Goal: Task Accomplishment & Management: Manage account settings

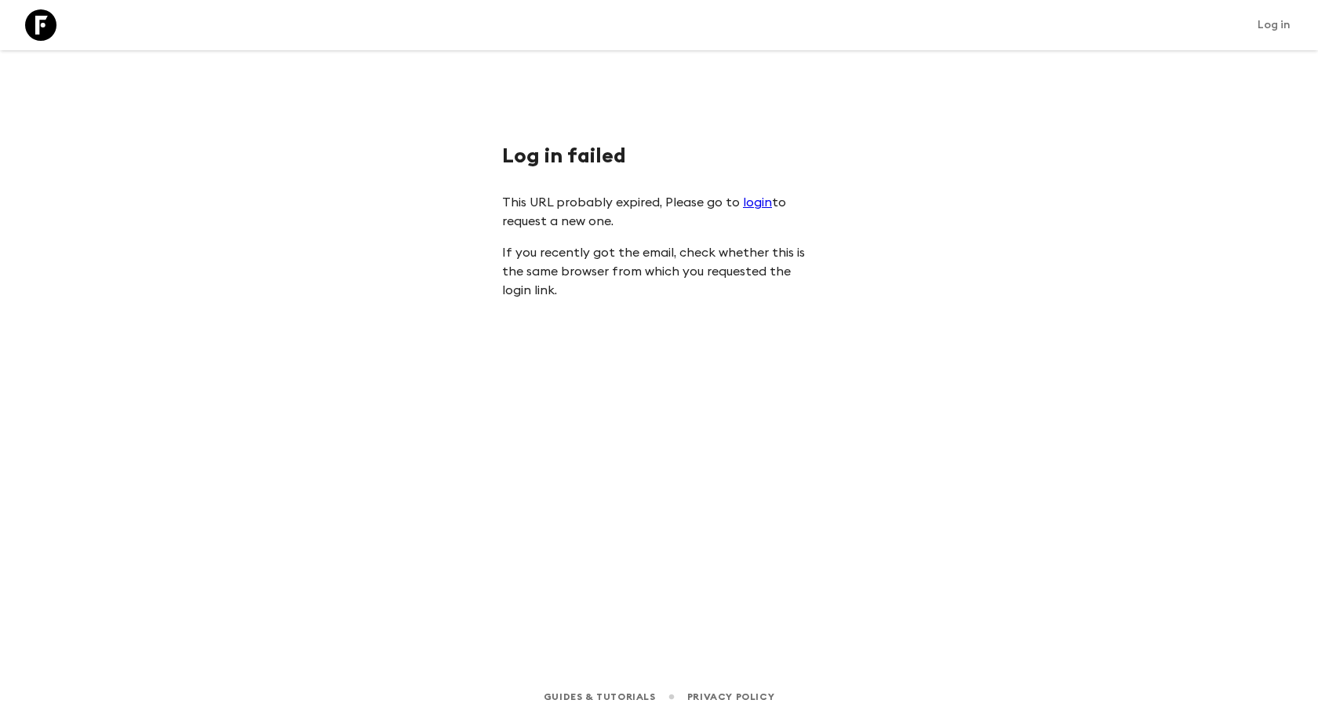
click at [747, 200] on link "login" at bounding box center [757, 202] width 29 height 13
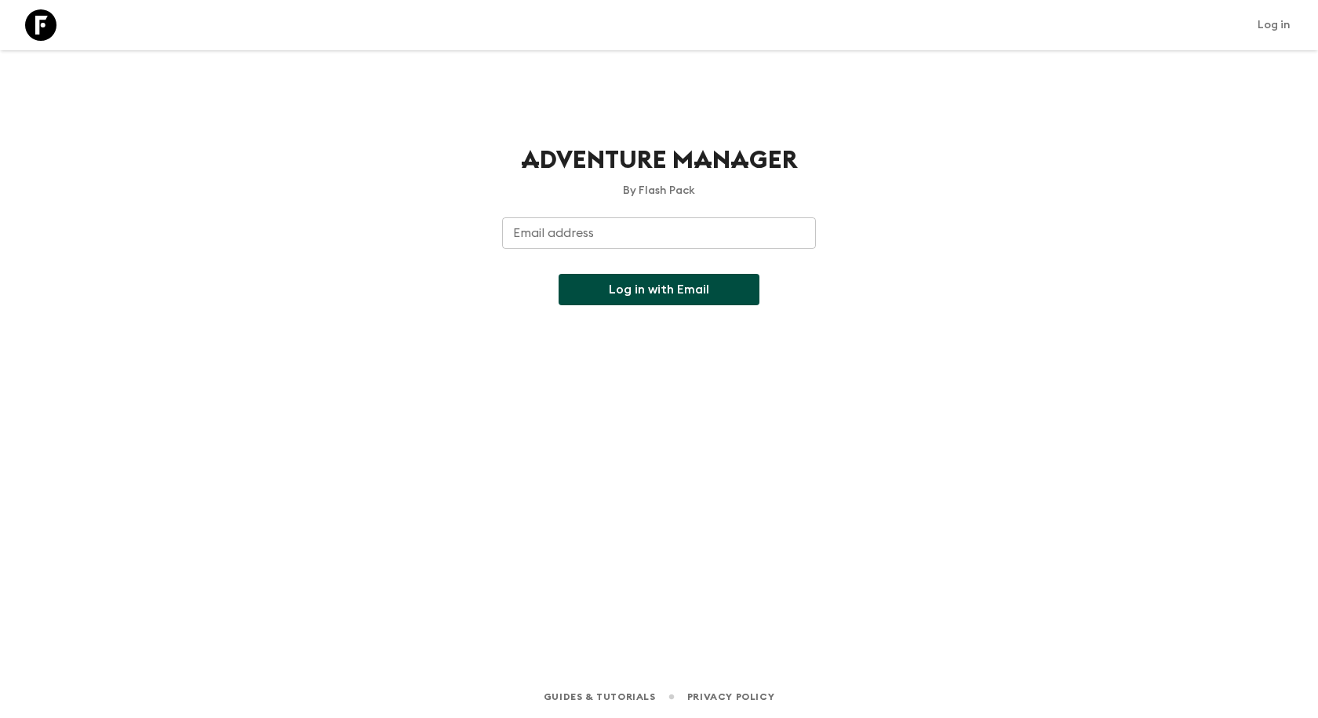
click at [622, 232] on input "Email address" at bounding box center [659, 232] width 314 height 31
type input "[EMAIL_ADDRESS][DOMAIN_NAME]"
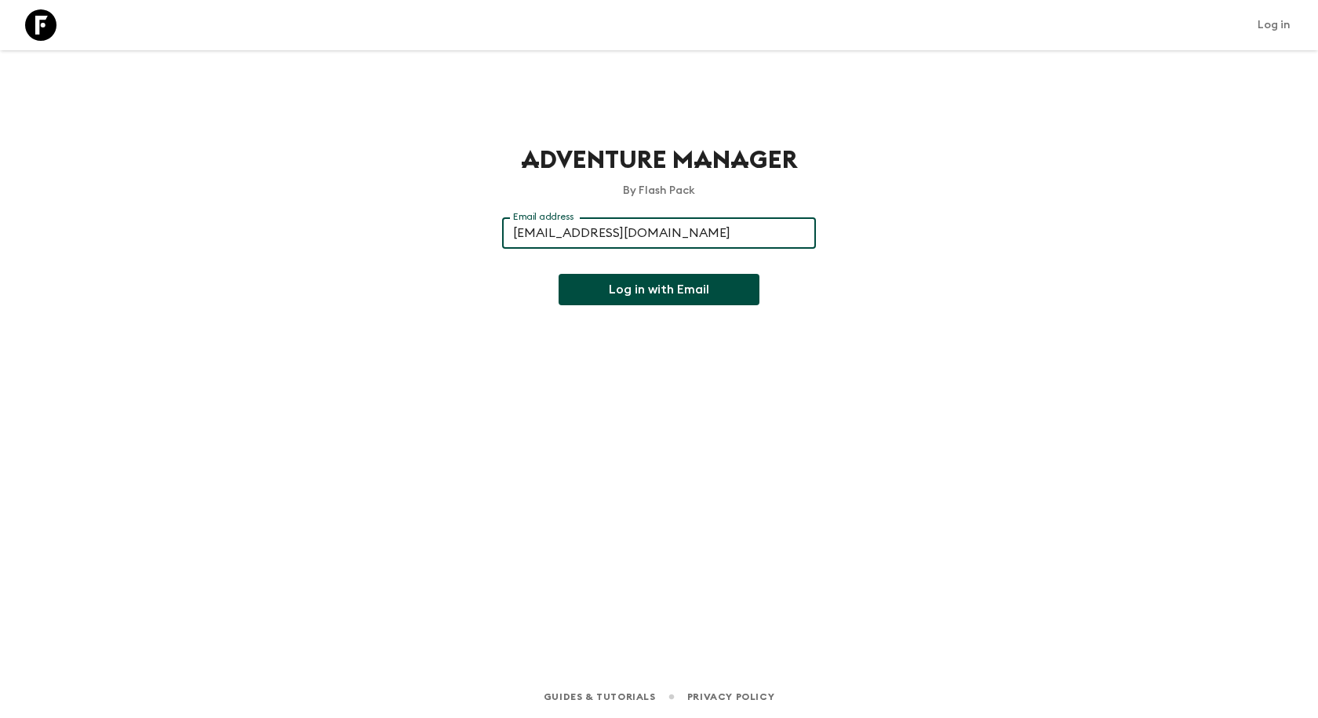
click at [664, 287] on button "Log in with Email" at bounding box center [658, 289] width 201 height 31
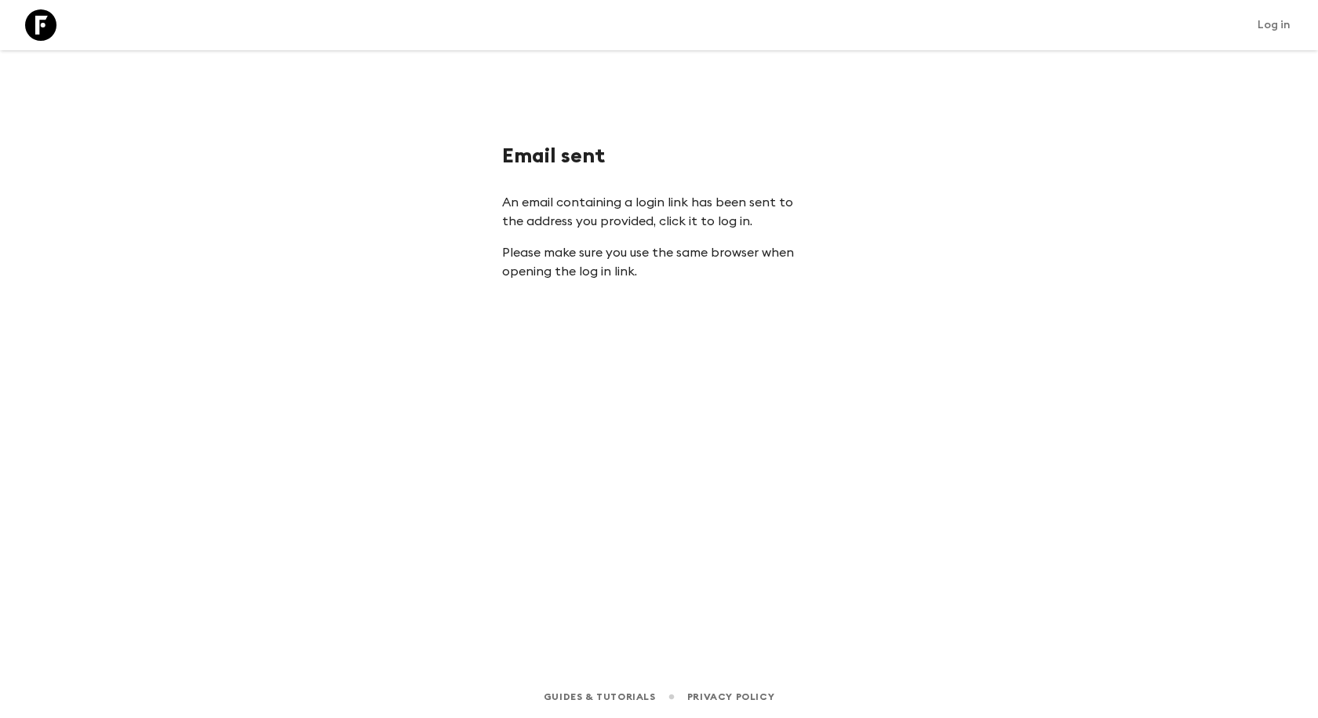
click at [671, 226] on p "An email containing a login link has been sent to the address you provided, cli…" at bounding box center [659, 212] width 314 height 38
click at [1263, 20] on link "Log in" at bounding box center [1274, 25] width 50 height 22
